Goal: Find specific page/section: Find specific page/section

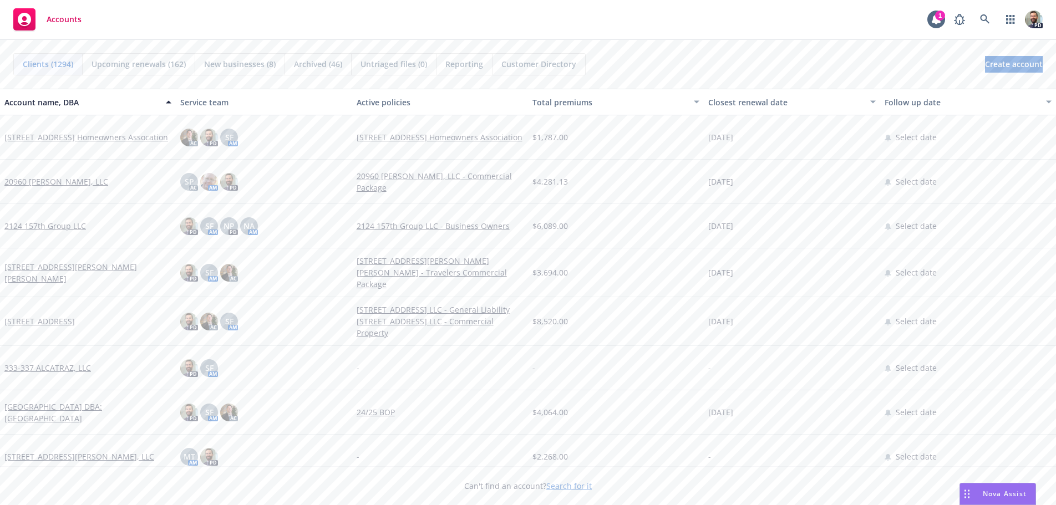
click at [603, 26] on div "Accounts 1 PD" at bounding box center [528, 20] width 1056 height 40
